Goal: Information Seeking & Learning: Learn about a topic

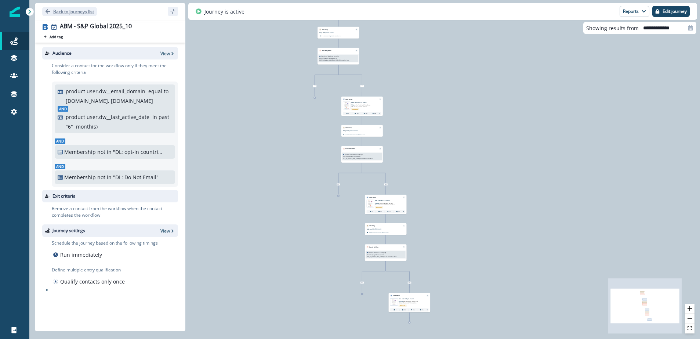
click at [58, 9] on p "Back to journeys list" at bounding box center [73, 11] width 41 height 6
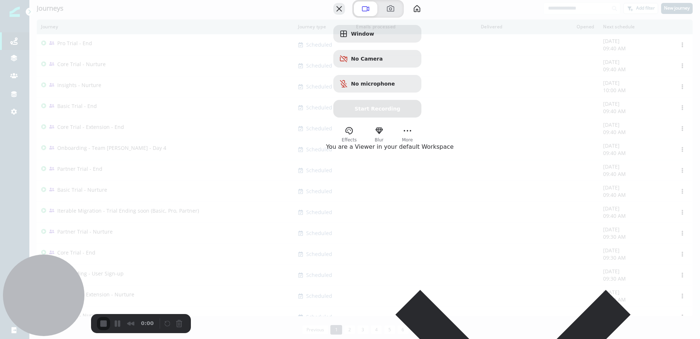
click at [345, 15] on button "Close" at bounding box center [339, 9] width 12 height 12
click at [413, 137] on button "More" at bounding box center [408, 131] width 12 height 12
click at [636, 136] on span "Close" at bounding box center [627, 139] width 16 height 7
click at [423, 15] on button "My library" at bounding box center [417, 9] width 12 height 12
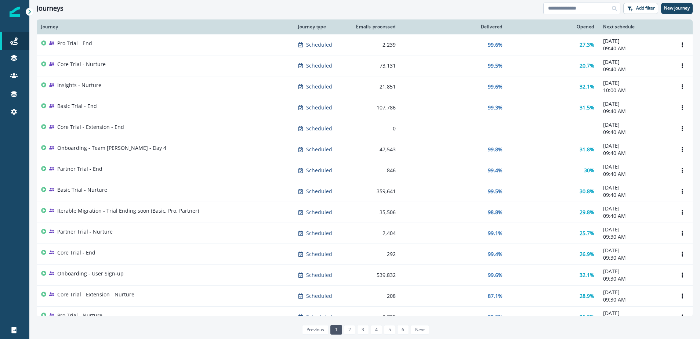
click at [585, 11] on input at bounding box center [581, 9] width 77 height 12
type input "***"
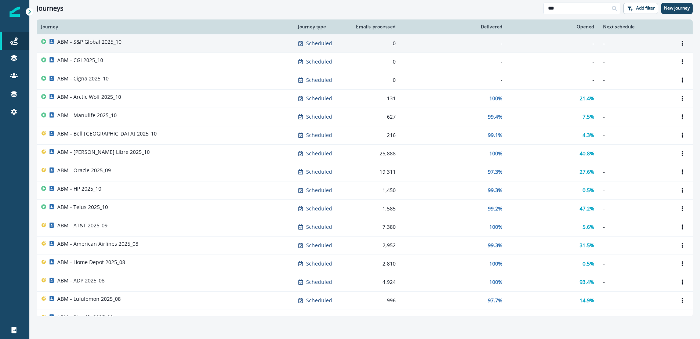
click at [80, 42] on p "ABM - S&P Global 2025_10" at bounding box center [89, 41] width 64 height 7
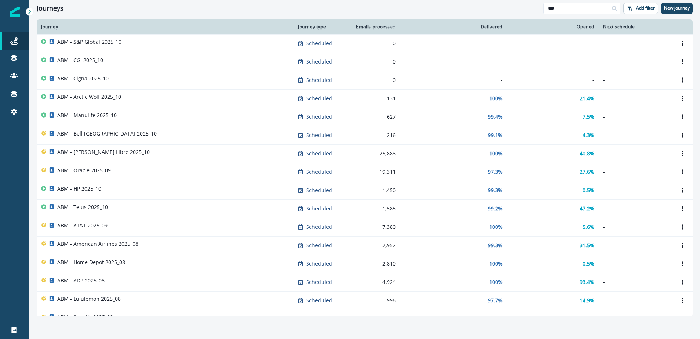
click at [80, 62] on p "ABM - CGI 2025_10" at bounding box center [80, 60] width 46 height 7
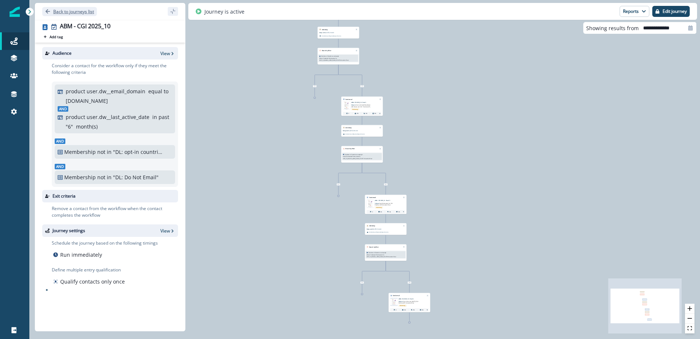
click at [46, 10] on icon "Go back" at bounding box center [47, 11] width 5 height 5
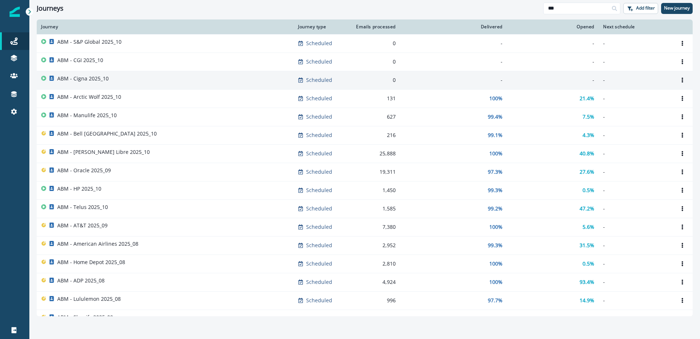
click at [80, 75] on p "ABM - Cigna 2025_10" at bounding box center [82, 78] width 51 height 7
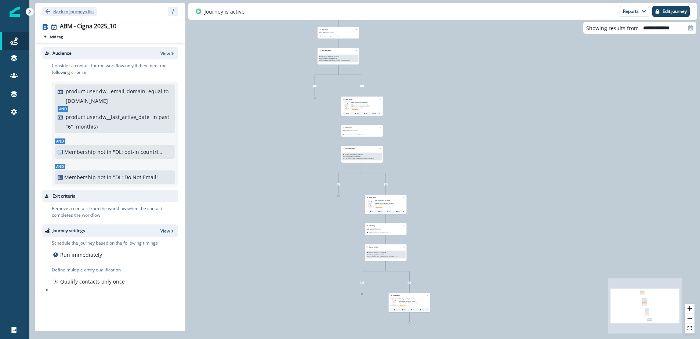
click at [47, 10] on icon "Go back" at bounding box center [47, 11] width 5 height 5
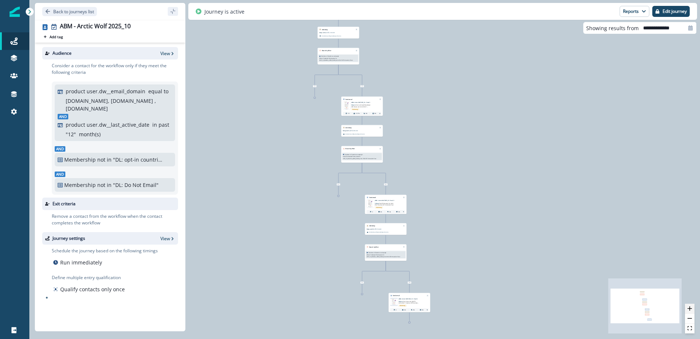
click at [694, 307] on button "zoom in" at bounding box center [690, 309] width 10 height 10
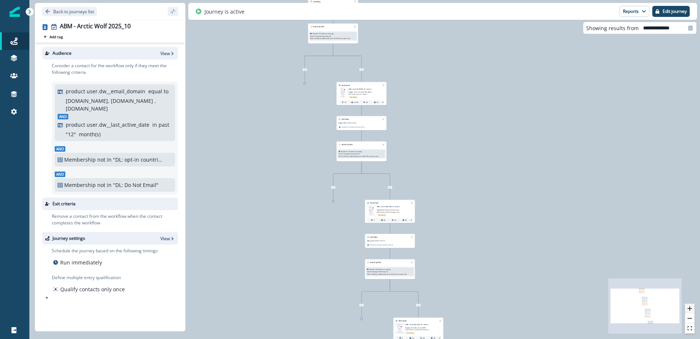
click at [694, 307] on button "zoom in" at bounding box center [690, 309] width 10 height 10
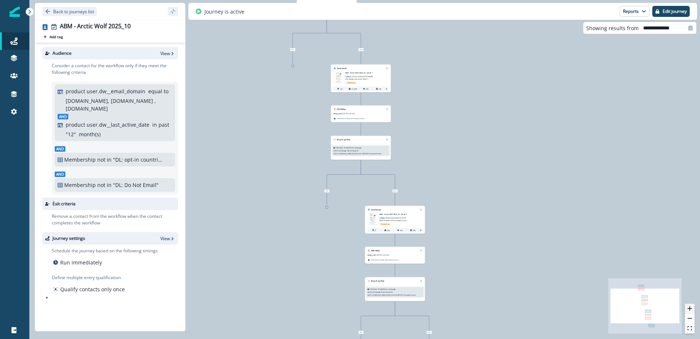
click at [694, 307] on button "zoom in" at bounding box center [690, 309] width 10 height 10
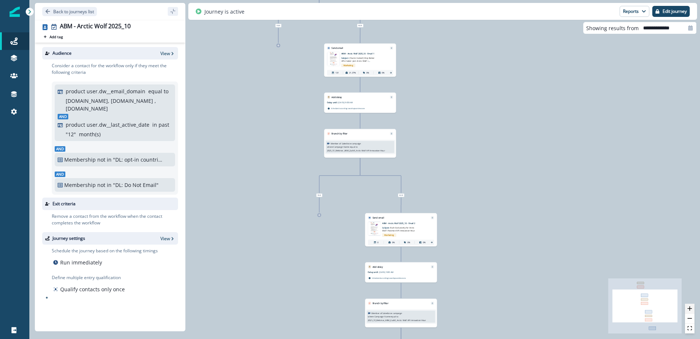
click at [694, 307] on button "zoom in" at bounding box center [690, 309] width 10 height 10
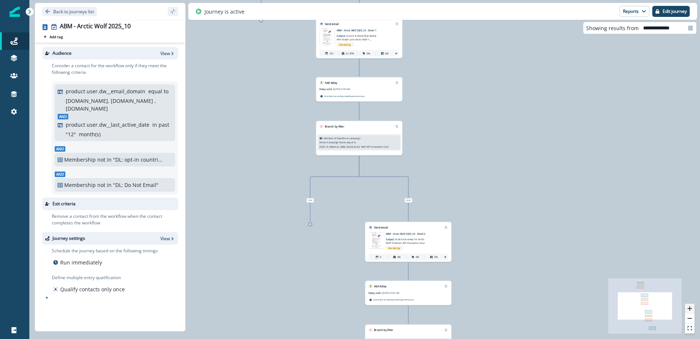
click at [694, 307] on button "zoom in" at bounding box center [690, 309] width 10 height 10
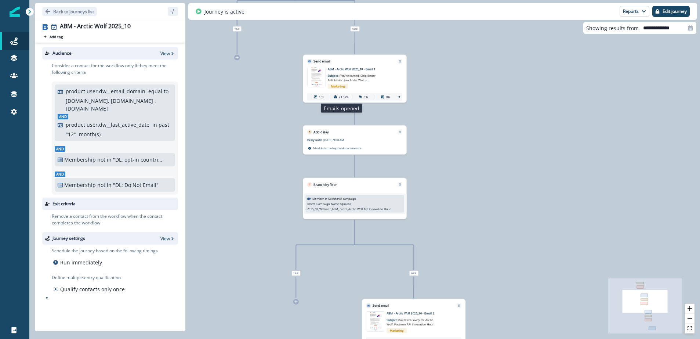
click at [342, 96] on p "21.37%" at bounding box center [344, 97] width 10 height 4
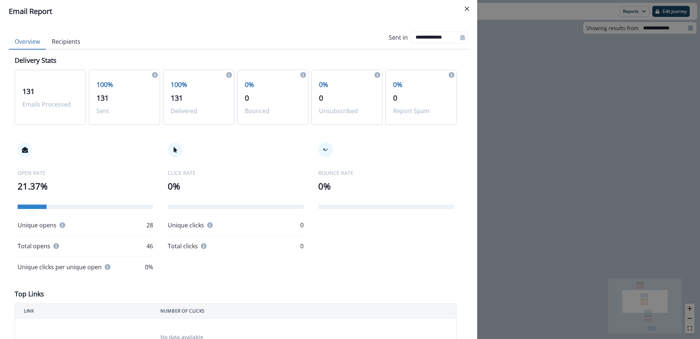
drag, startPoint x: 470, startPoint y: 8, endPoint x: 414, endPoint y: 1, distance: 55.9
click at [470, 8] on button "Close" at bounding box center [467, 9] width 12 height 12
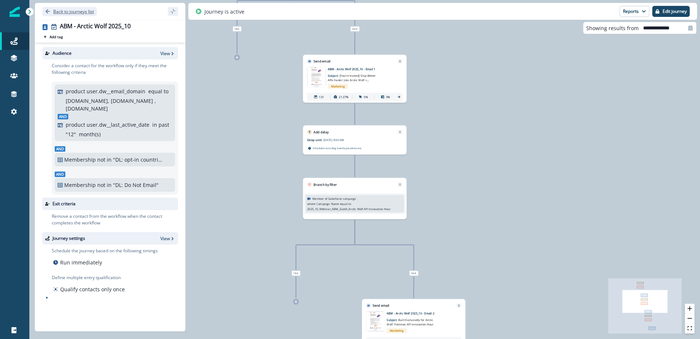
click at [53, 10] on p "Back to journeys list" at bounding box center [73, 11] width 41 height 6
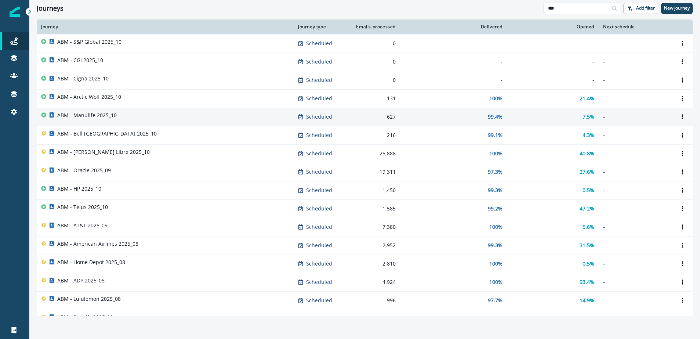
click at [88, 117] on p "ABM - Manulife 2025_10" at bounding box center [86, 115] width 59 height 7
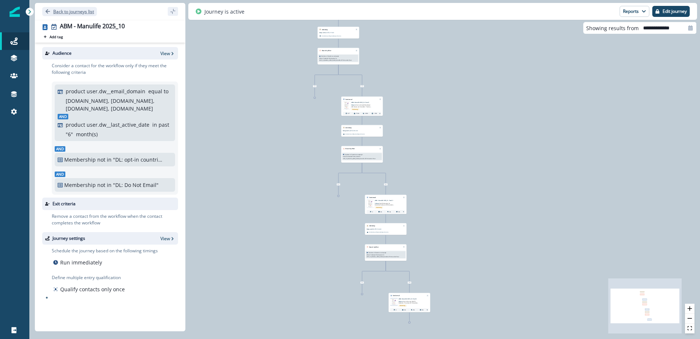
click at [46, 9] on icon "Go back" at bounding box center [47, 11] width 5 height 5
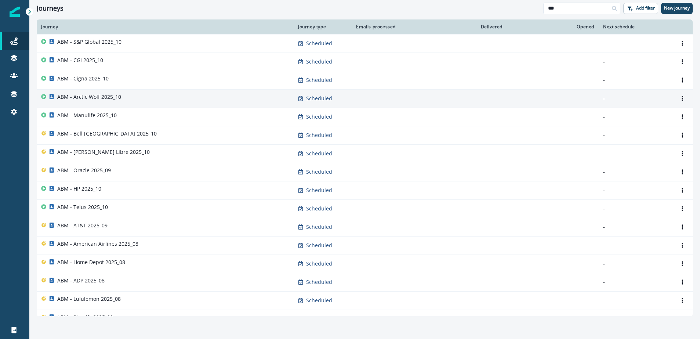
click at [93, 98] on p "ABM - Arctic Wolf 2025_10" at bounding box center [89, 96] width 64 height 7
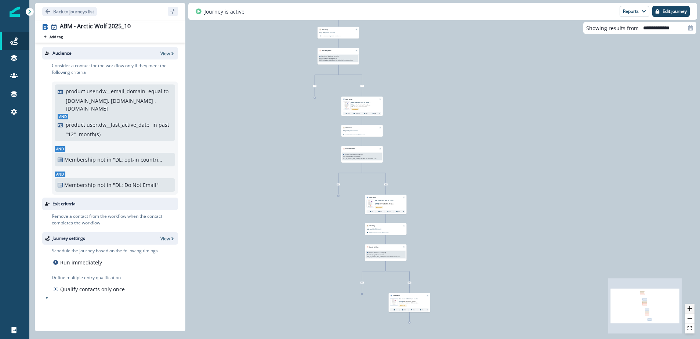
click at [692, 308] on icon "zoom in" at bounding box center [690, 308] width 4 height 4
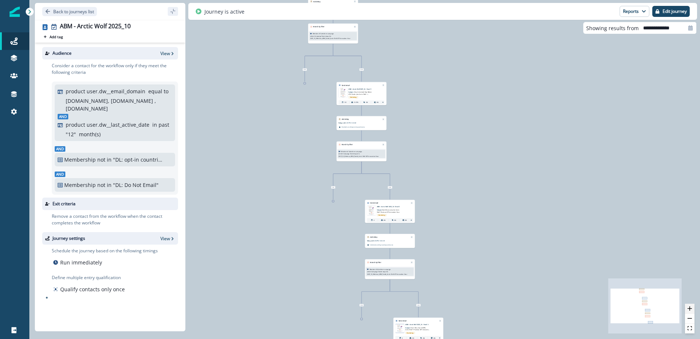
click at [692, 308] on icon "zoom in" at bounding box center [690, 308] width 4 height 4
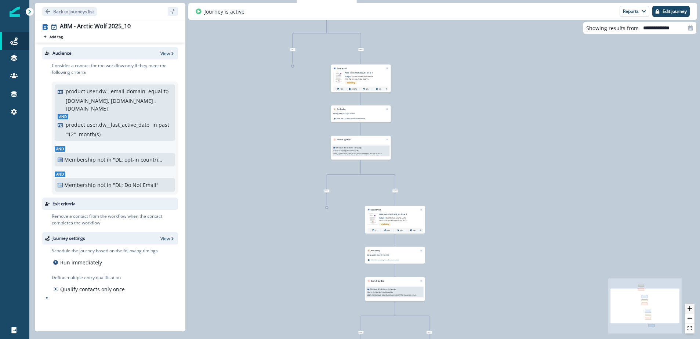
click at [692, 308] on icon "zoom in" at bounding box center [690, 308] width 4 height 4
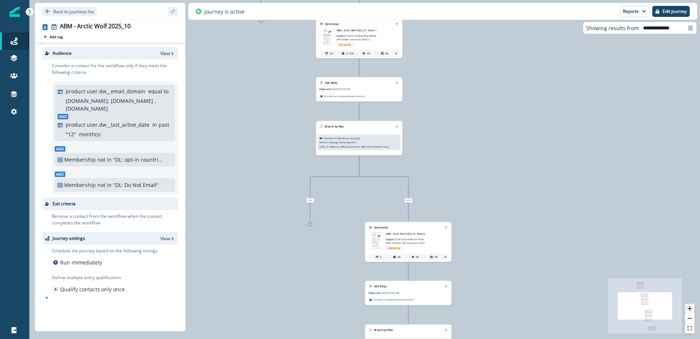
click at [692, 308] on icon "zoom in" at bounding box center [690, 308] width 4 height 4
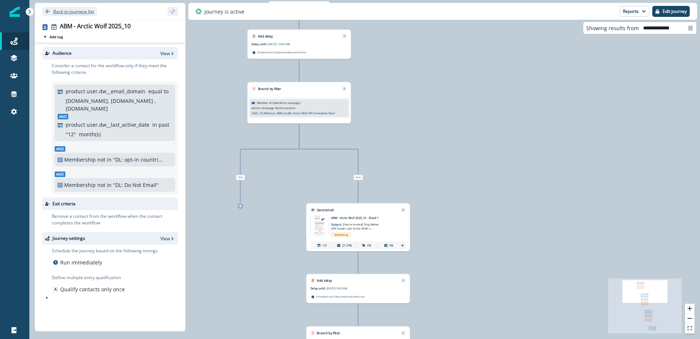
click at [52, 12] on button "Back to journeys list" at bounding box center [69, 11] width 55 height 9
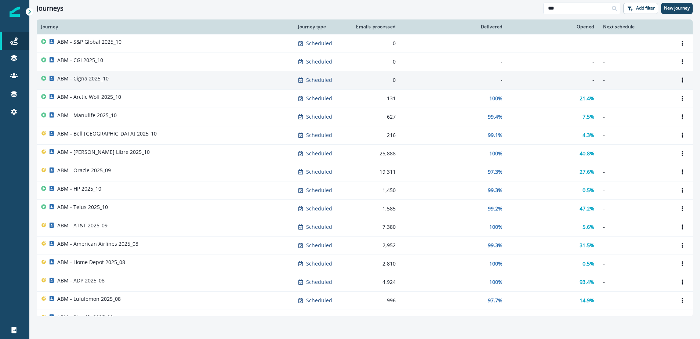
click at [87, 79] on p "ABM - Cigna 2025_10" at bounding box center [82, 78] width 51 height 7
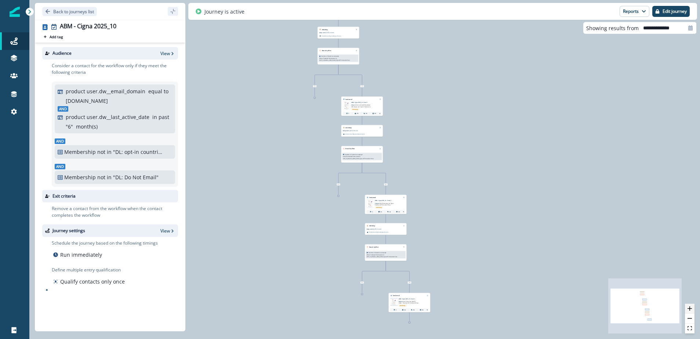
click at [690, 308] on icon "zoom in" at bounding box center [690, 308] width 4 height 4
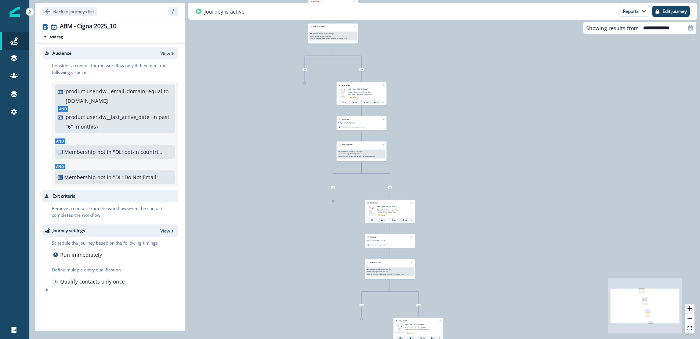
click at [690, 308] on icon "zoom in" at bounding box center [690, 308] width 4 height 4
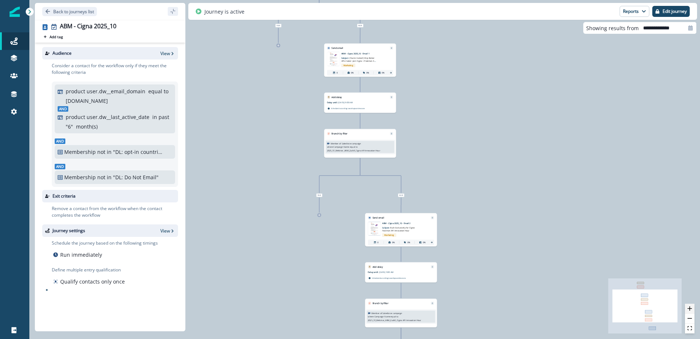
click at [690, 308] on icon "zoom in" at bounding box center [690, 308] width 4 height 4
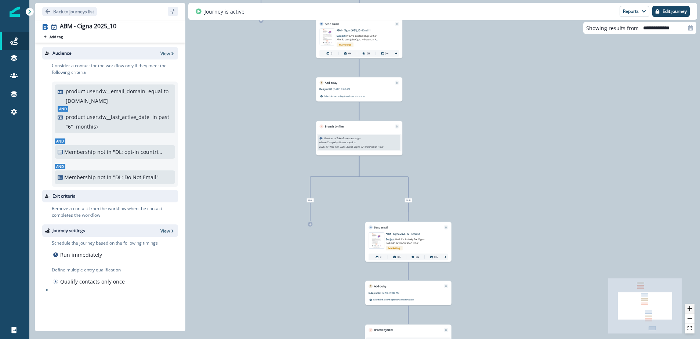
click at [690, 308] on icon "zoom in" at bounding box center [690, 308] width 4 height 4
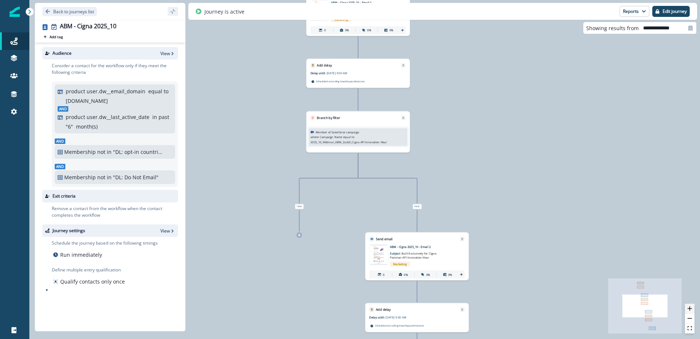
click at [690, 308] on icon "zoom in" at bounding box center [690, 308] width 4 height 4
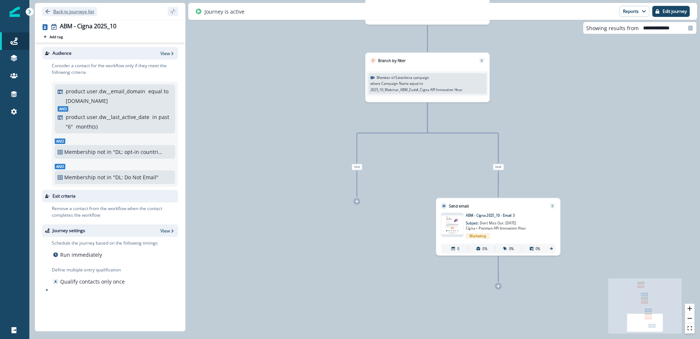
click at [49, 12] on icon "Go back" at bounding box center [47, 11] width 5 height 5
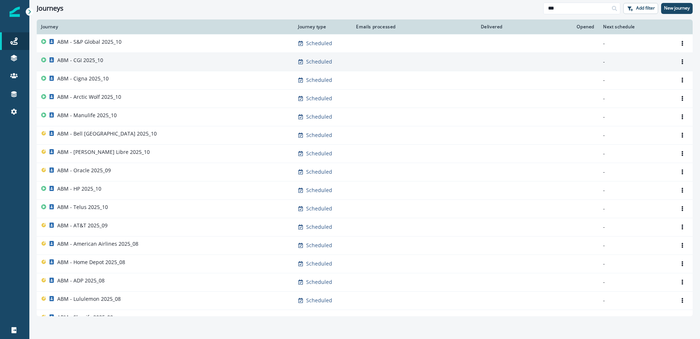
click at [87, 57] on p "ABM - CGI 2025_10" at bounding box center [80, 60] width 46 height 7
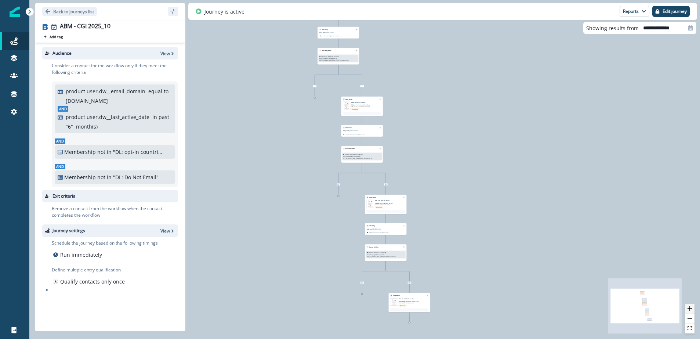
click at [690, 308] on icon "zoom in" at bounding box center [690, 308] width 4 height 4
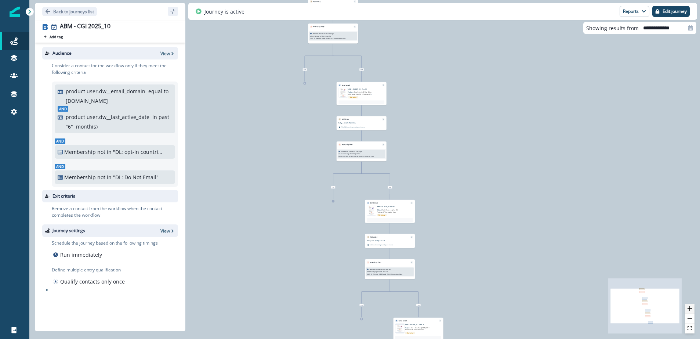
click at [690, 308] on icon "zoom in" at bounding box center [690, 308] width 4 height 4
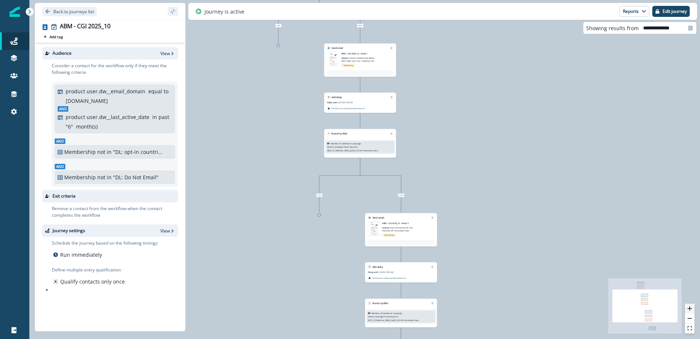
click at [690, 308] on icon "zoom in" at bounding box center [690, 308] width 4 height 4
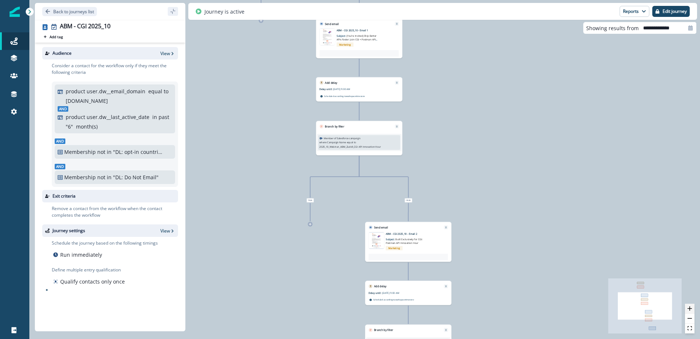
click at [690, 308] on icon "zoom in" at bounding box center [690, 308] width 4 height 4
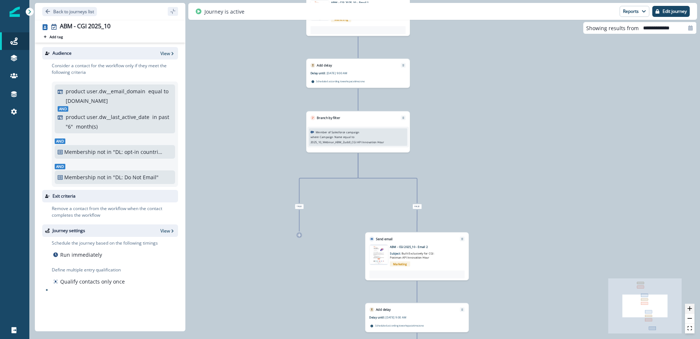
click at [690, 308] on icon "zoom in" at bounding box center [690, 308] width 4 height 4
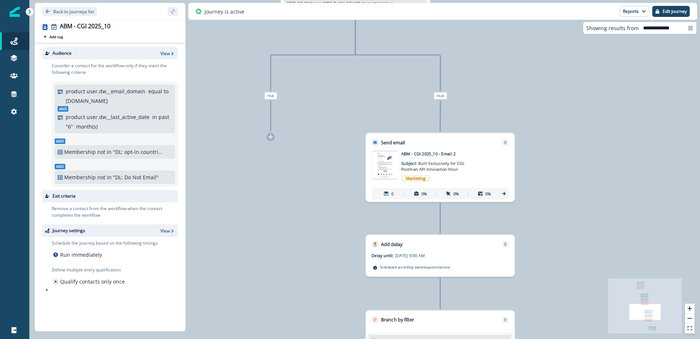
click at [381, 163] on img at bounding box center [385, 165] width 27 height 26
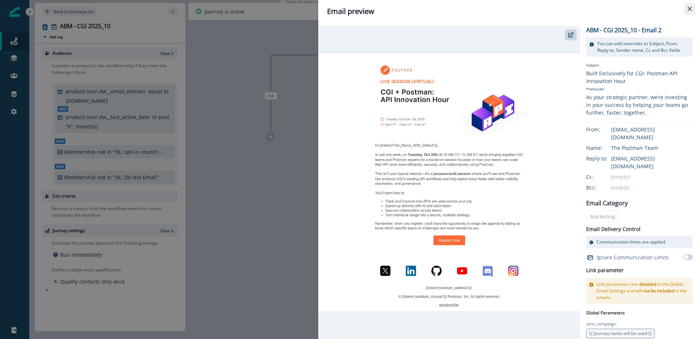
click at [688, 11] on icon "Close" at bounding box center [690, 9] width 4 height 4
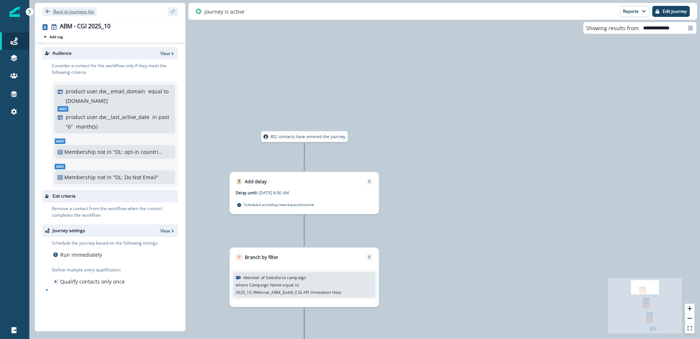
click at [47, 10] on icon "Go back" at bounding box center [48, 11] width 4 height 4
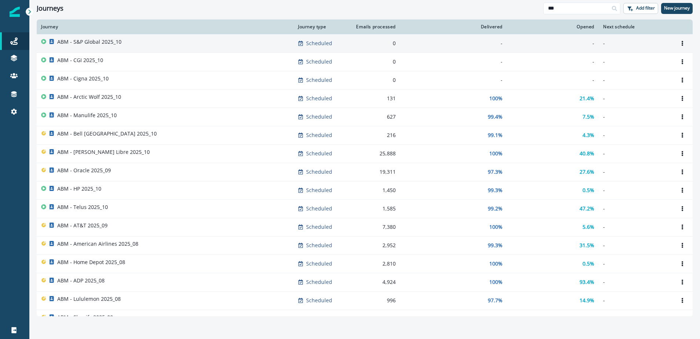
click at [82, 43] on p "ABM - S&P Global 2025_10" at bounding box center [89, 41] width 64 height 7
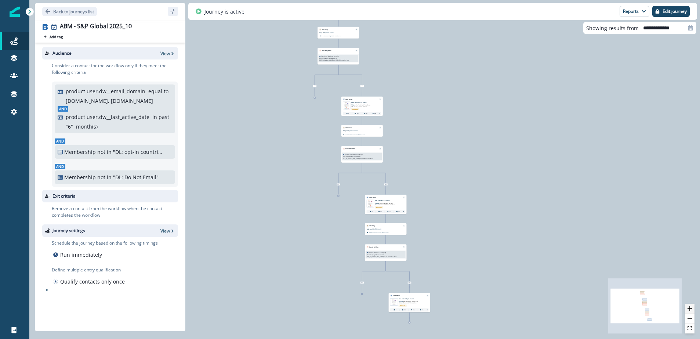
click at [691, 307] on icon "zoom in" at bounding box center [690, 308] width 4 height 4
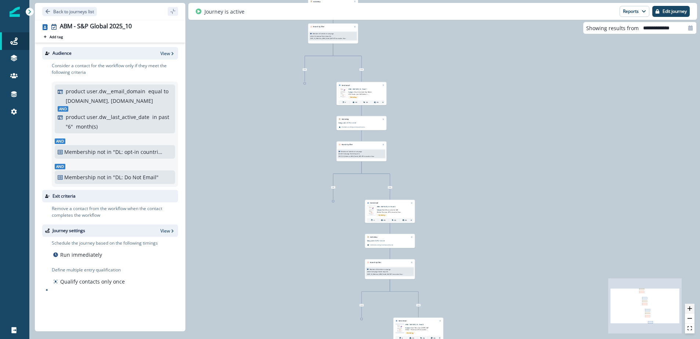
click at [691, 307] on icon "zoom in" at bounding box center [690, 308] width 4 height 4
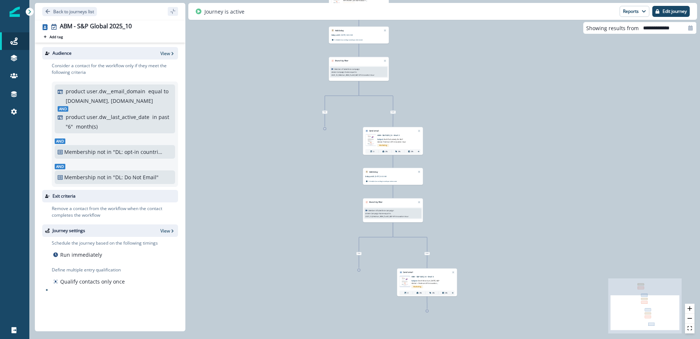
click at [695, 306] on div "912 contacts have entered the journey Add delay Delay until: [DATE] 9:00 AM Del…" at bounding box center [364, 169] width 671 height 339
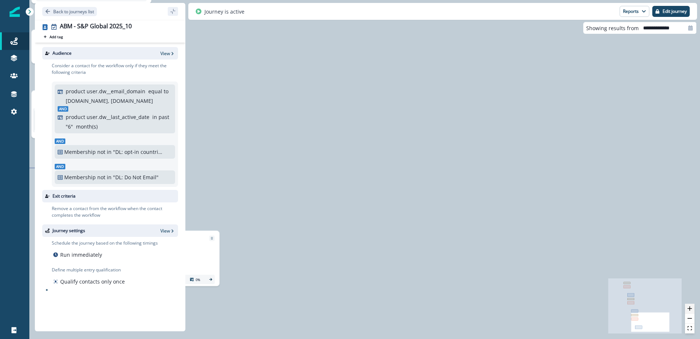
click at [691, 307] on icon "zoom in" at bounding box center [690, 308] width 4 height 4
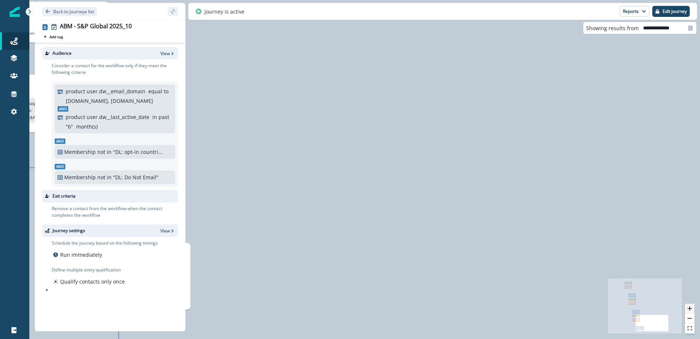
click at [691, 307] on icon "zoom in" at bounding box center [690, 308] width 4 height 4
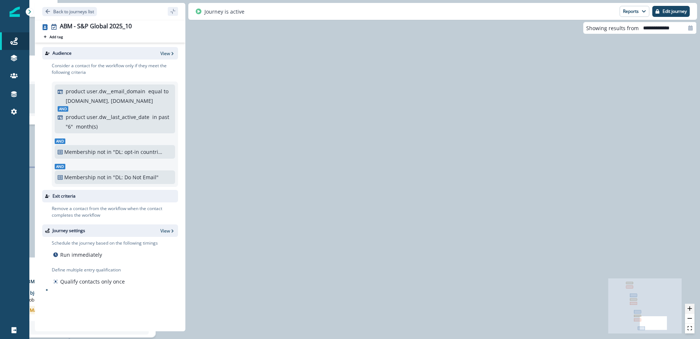
click at [691, 307] on icon "zoom in" at bounding box center [690, 308] width 4 height 4
